Goal: Find specific page/section: Find specific page/section

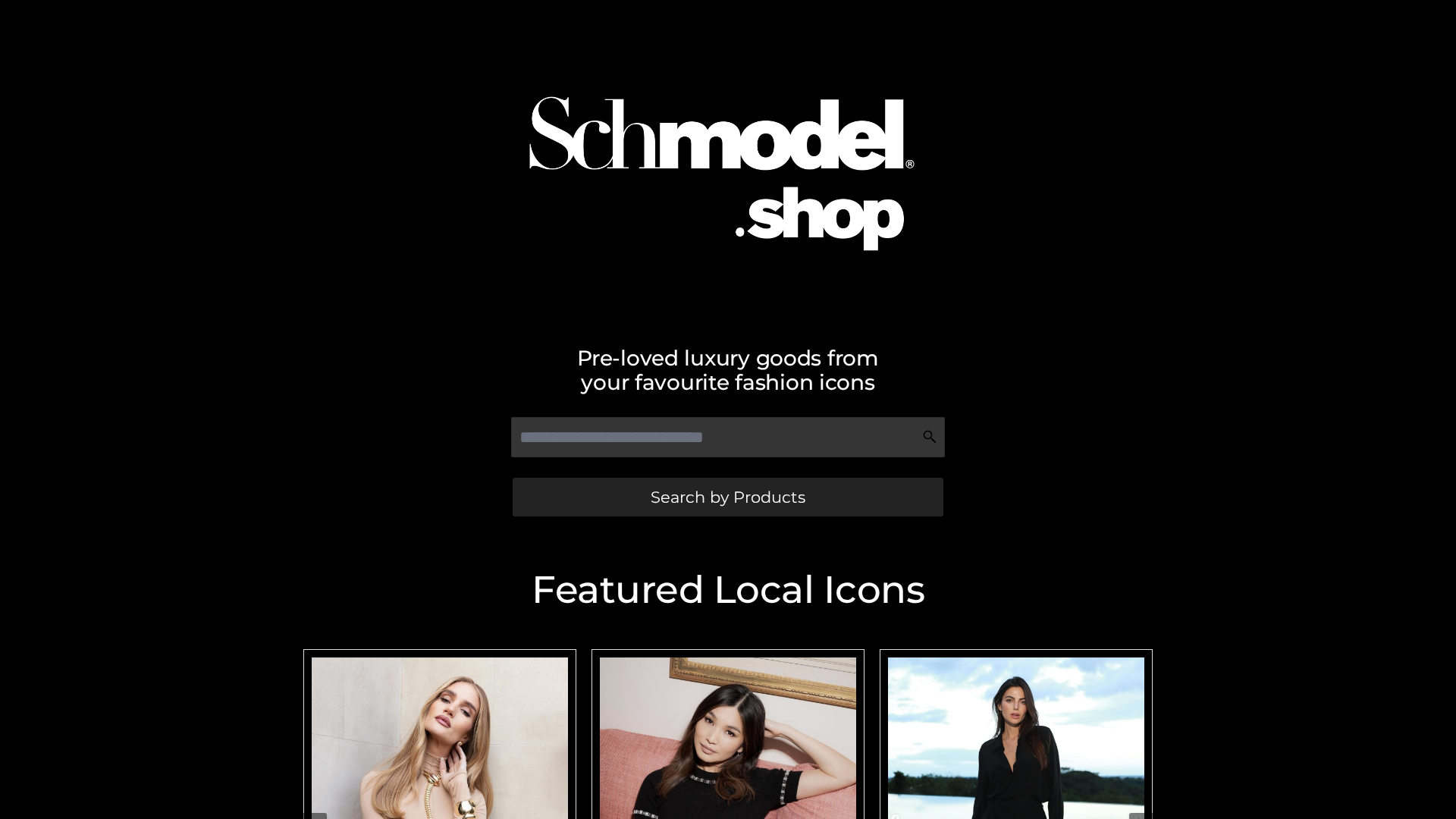
click at [728, 496] on span "Search by Products" at bounding box center [728, 497] width 155 height 16
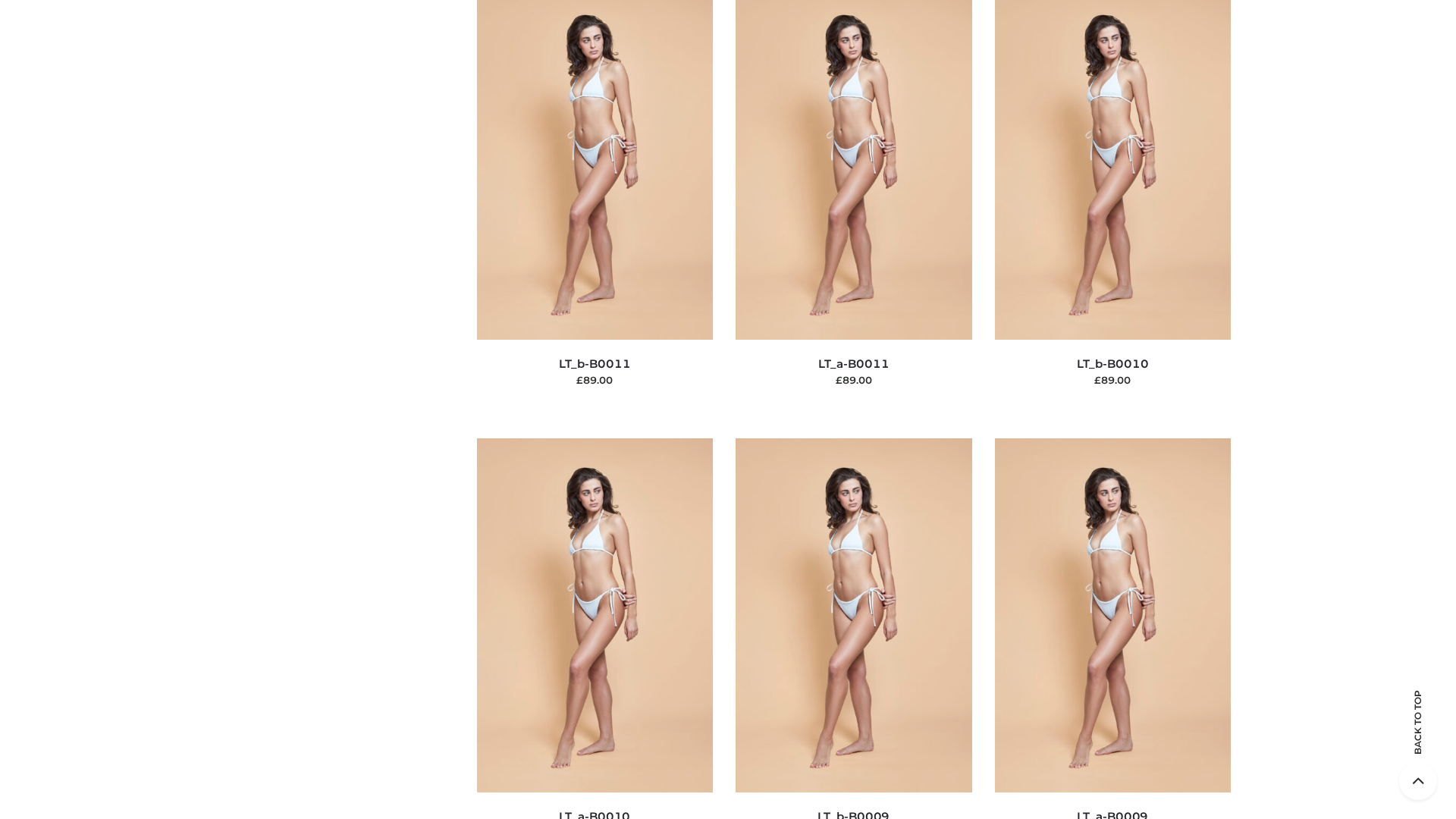
scroll to position [6809, 0]
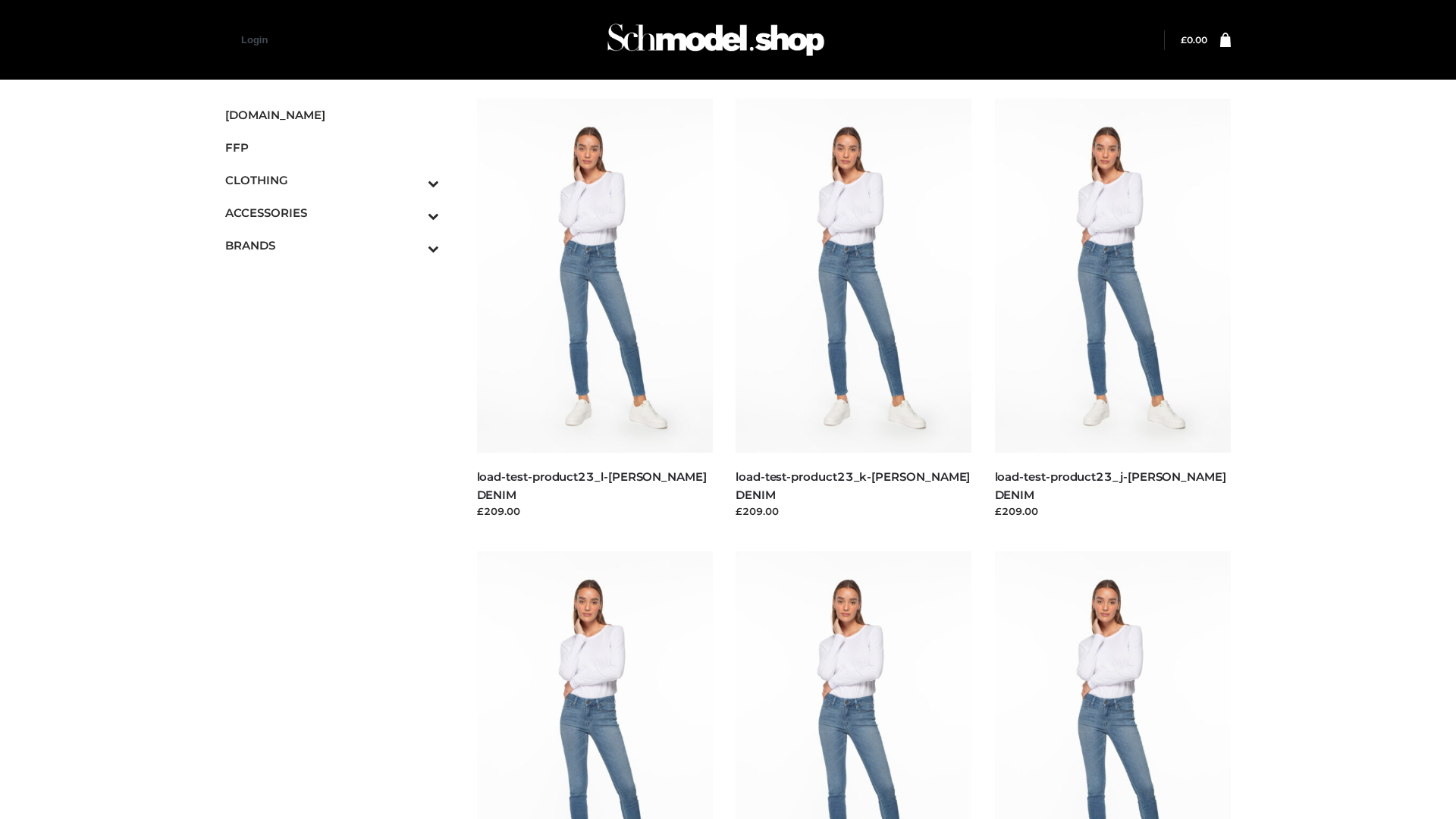
scroll to position [1330, 0]
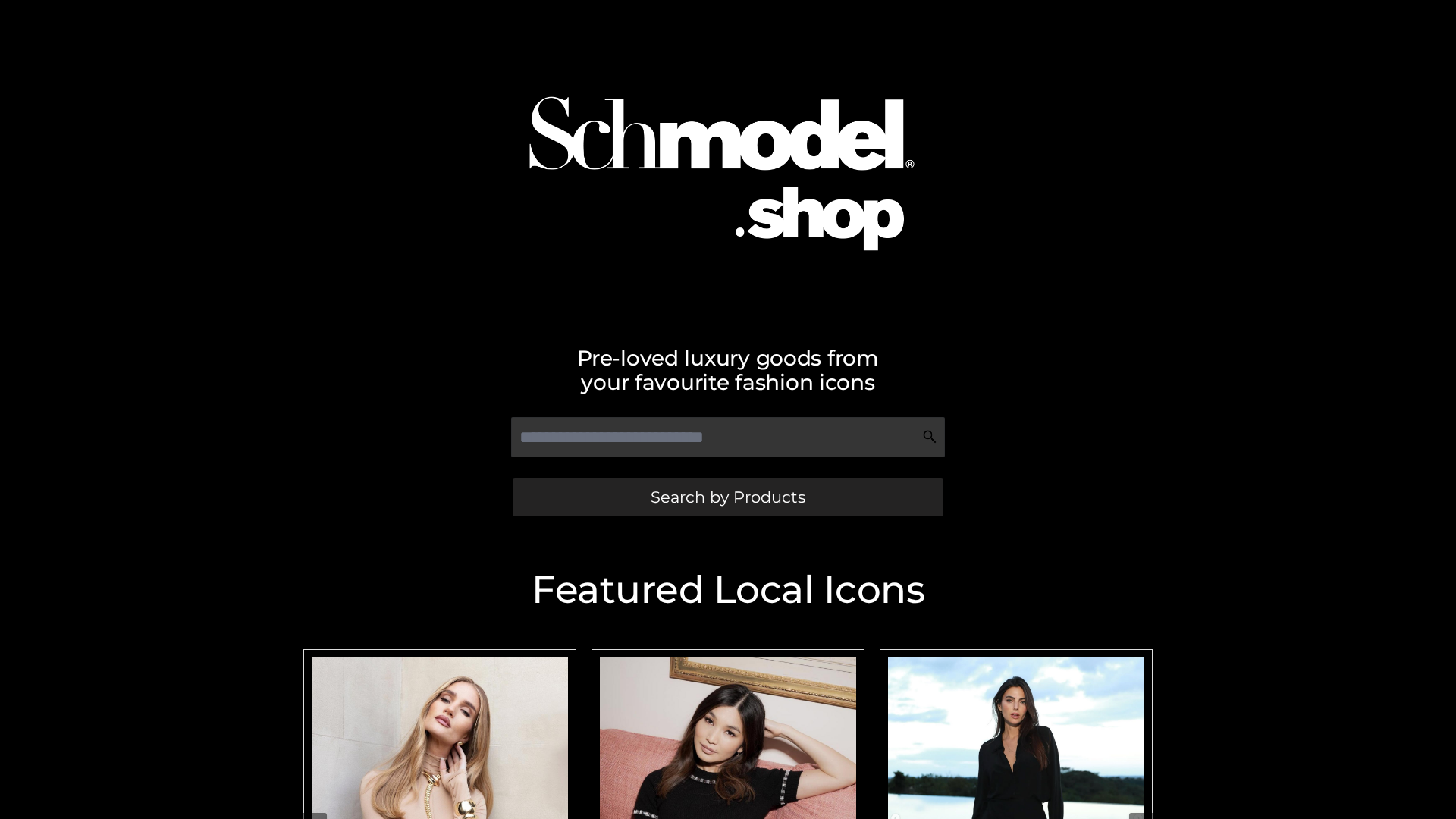
click at [728, 496] on span "Search by Products" at bounding box center [728, 497] width 155 height 16
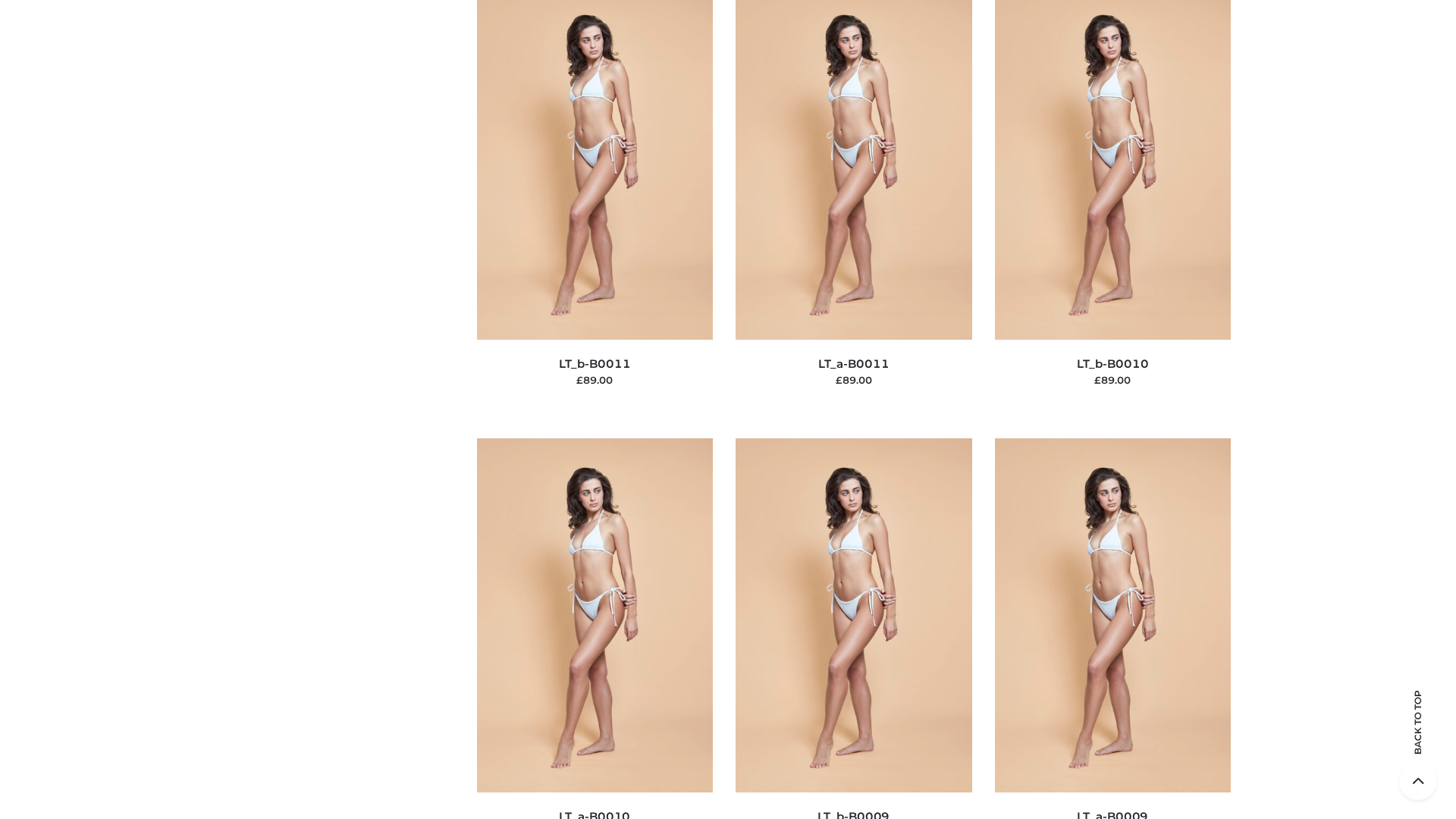
scroll to position [6809, 0]
